Goal: Information Seeking & Learning: Learn about a topic

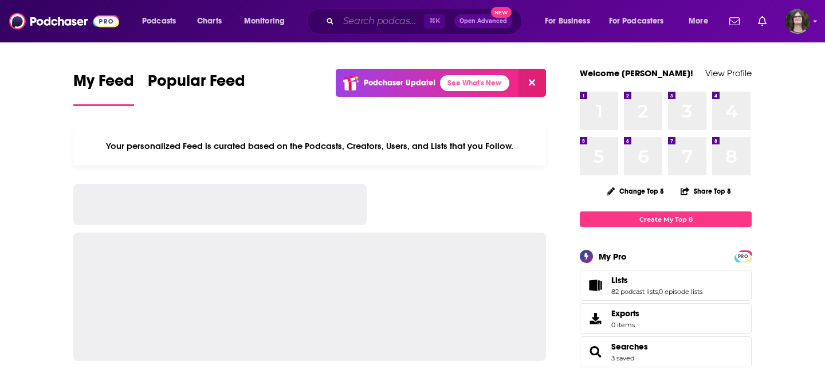
click at [349, 18] on input "Search podcasts, credits, & more..." at bounding box center [380, 21] width 85 height 18
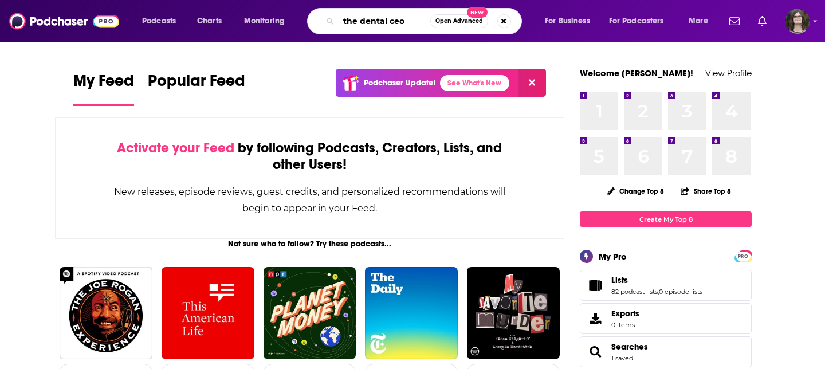
type input "the dental ceo"
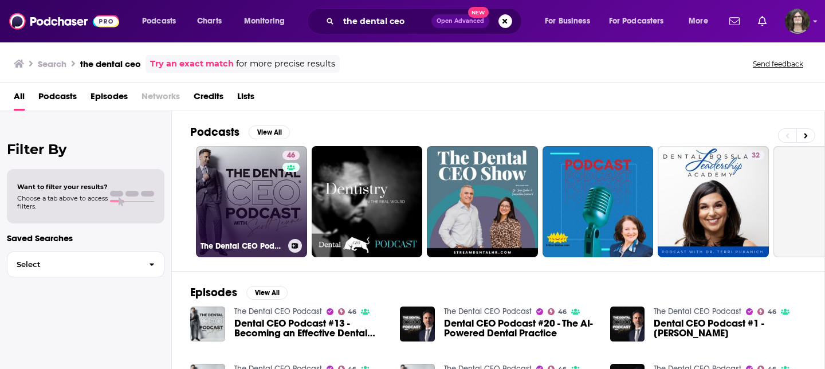
click at [233, 201] on link "46 The Dental CEO Podcast" at bounding box center [251, 201] width 111 height 111
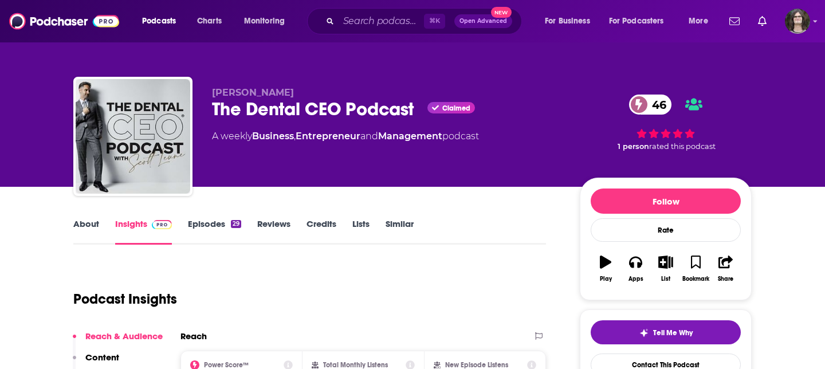
click at [206, 231] on link "Episodes 29" at bounding box center [214, 231] width 53 height 26
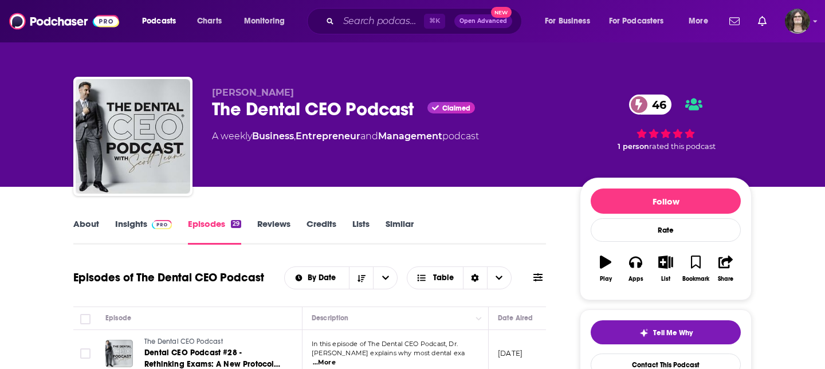
click at [77, 223] on link "About" at bounding box center [86, 231] width 26 height 26
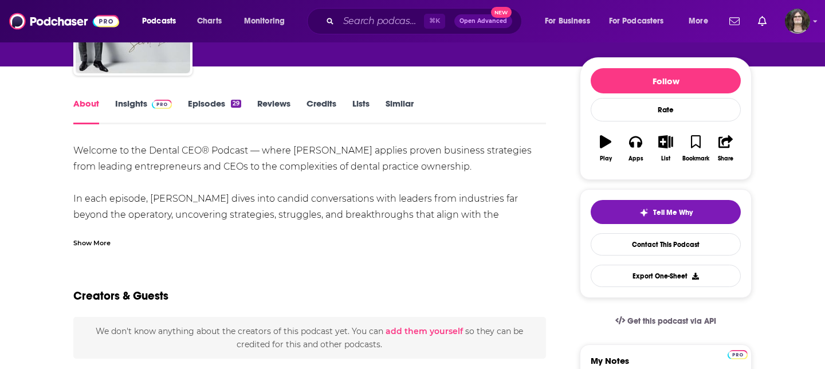
scroll to position [115, 0]
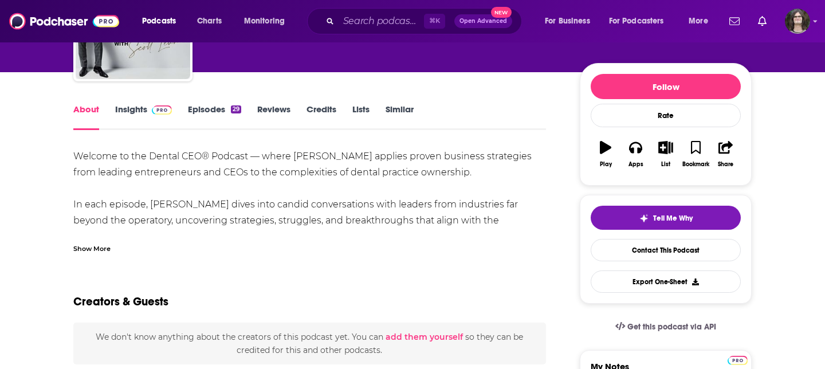
click at [129, 109] on link "Insights" at bounding box center [143, 117] width 57 height 26
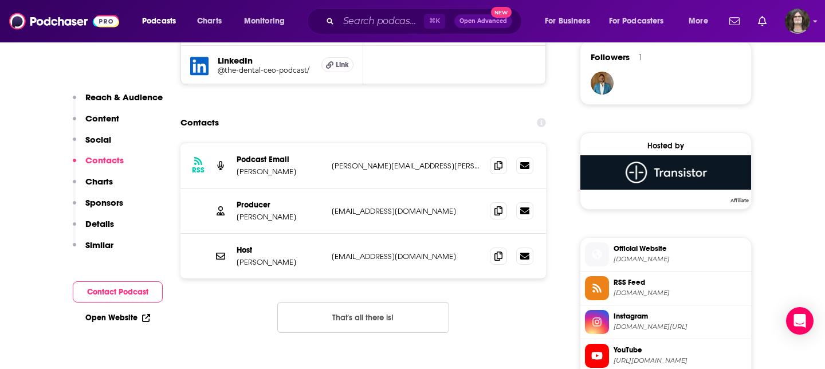
scroll to position [815, 0]
